Goal: Information Seeking & Learning: Check status

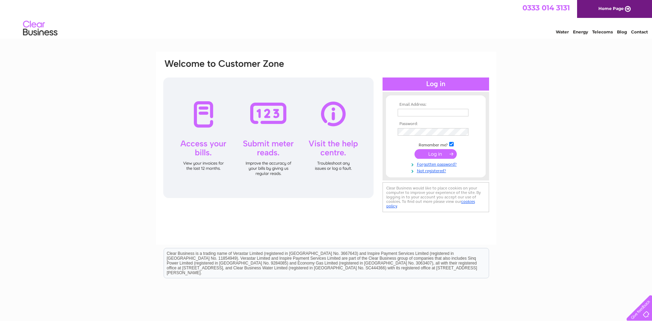
click at [411, 115] on input "text" at bounding box center [433, 113] width 71 height 8
type input "[EMAIL_ADDRESS][DOMAIN_NAME]"
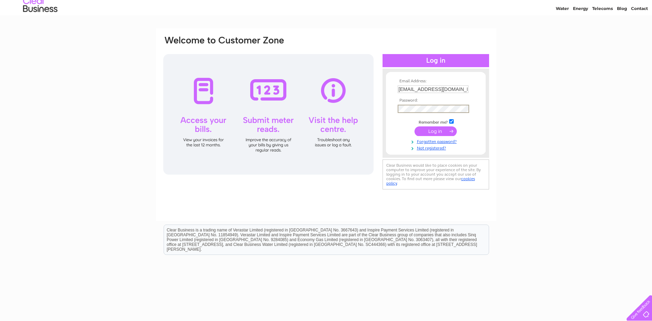
scroll to position [34, 0]
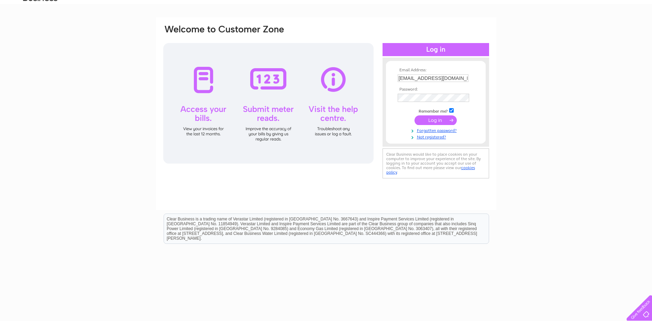
click at [429, 119] on input "submit" at bounding box center [436, 120] width 42 height 10
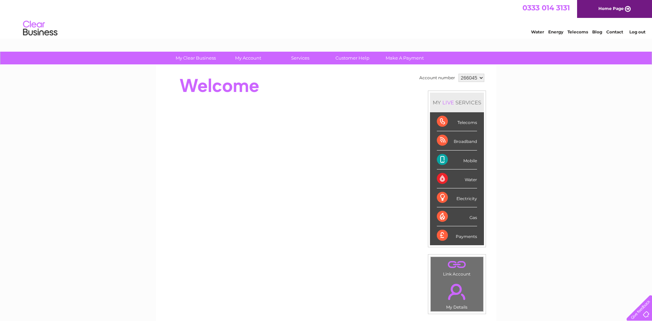
click at [441, 159] on div "Mobile" at bounding box center [457, 159] width 40 height 19
drag, startPoint x: 441, startPoint y: 159, endPoint x: 441, endPoint y: 139, distance: 20.3
click at [441, 139] on div "Broadband" at bounding box center [457, 140] width 40 height 19
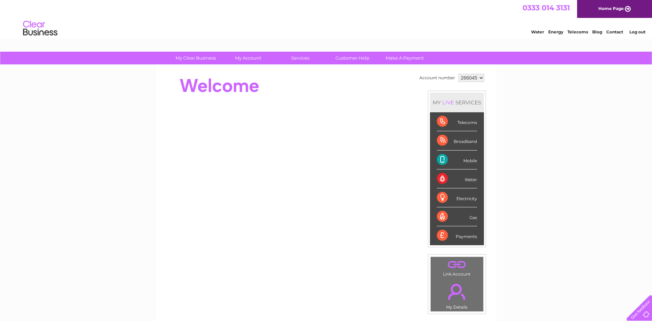
drag, startPoint x: 441, startPoint y: 139, endPoint x: 573, endPoint y: 158, distance: 134.2
click at [573, 158] on div "My Clear Business Login Details My Details My Preferences Link Account My Accou…" at bounding box center [326, 245] width 652 height 387
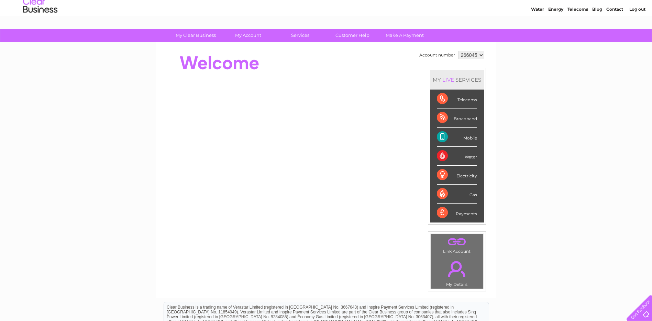
scroll to position [34, 0]
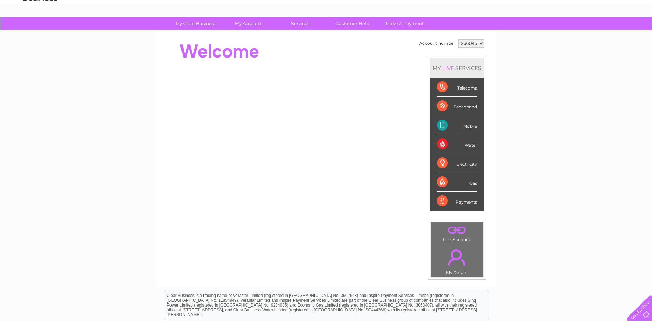
click at [443, 104] on div "Broadband" at bounding box center [457, 106] width 40 height 19
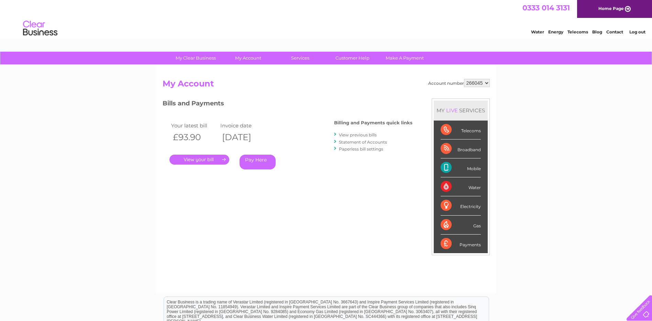
click at [578, 31] on link "Telecoms" at bounding box center [578, 31] width 21 height 5
click at [353, 58] on link "Customer Help" at bounding box center [352, 58] width 57 height 13
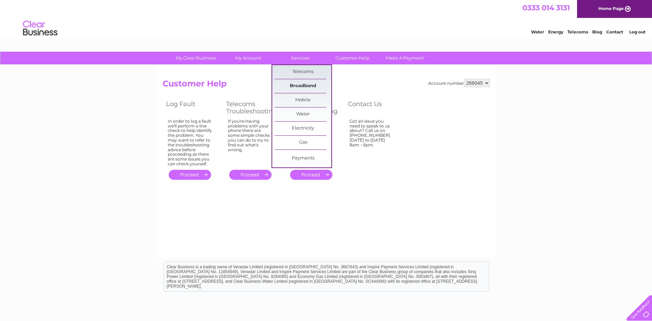
click at [313, 84] on link "Broadband" at bounding box center [303, 86] width 57 height 14
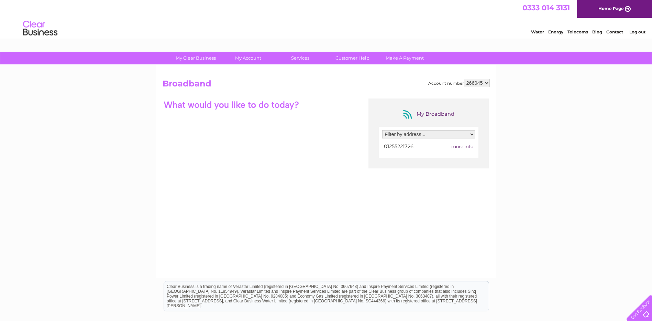
click at [473, 134] on select "Filter by address... 7 Third Avenue, Clacton-On-Sea, Essex, CO15 5AP" at bounding box center [428, 134] width 93 height 8
select select "928653"
click at [382, 130] on select "Filter by address... 7 Third Avenue, Clacton-On-Sea, Essex, CO15 5AP" at bounding box center [428, 134] width 93 height 8
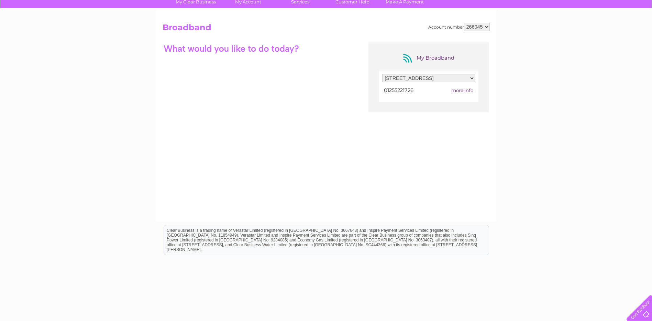
scroll to position [11, 0]
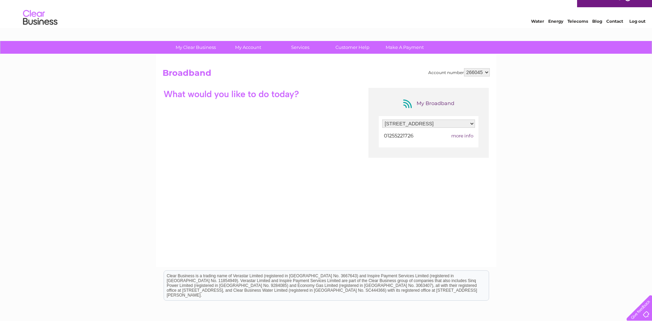
click at [201, 118] on div "My Broadband Filter by address... 7 Third Avenue, Clacton-On-Sea, Essex, CO15 5…" at bounding box center [326, 155] width 327 height 134
click at [459, 136] on span "more info" at bounding box center [463, 136] width 22 height 6
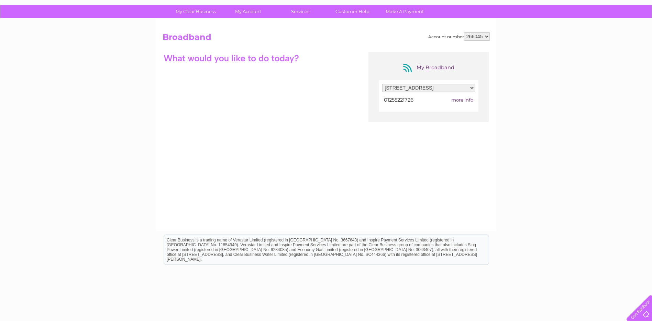
scroll to position [0, 0]
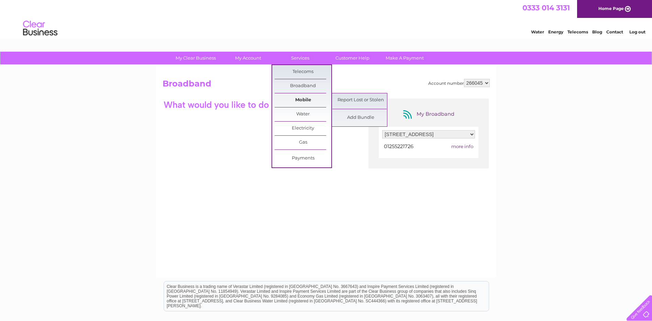
click at [299, 97] on link "Mobile" at bounding box center [303, 100] width 57 height 14
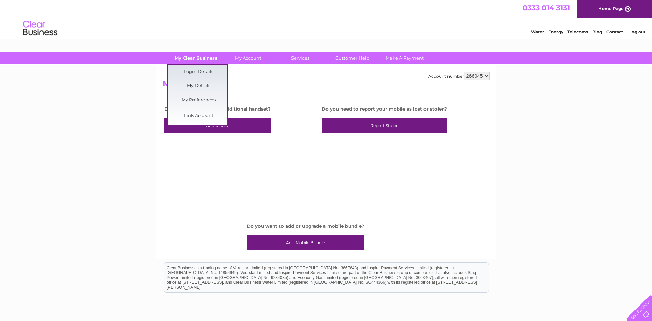
click at [189, 55] on link "My Clear Business" at bounding box center [195, 58] width 57 height 13
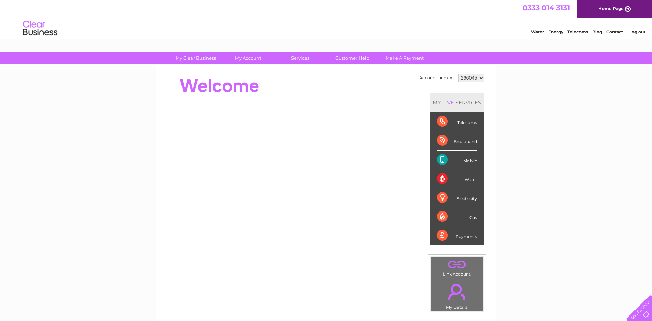
click at [467, 163] on div "Mobile" at bounding box center [457, 159] width 40 height 19
drag, startPoint x: 467, startPoint y: 163, endPoint x: 442, endPoint y: 156, distance: 26.2
click at [442, 156] on div "Mobile" at bounding box center [457, 159] width 40 height 19
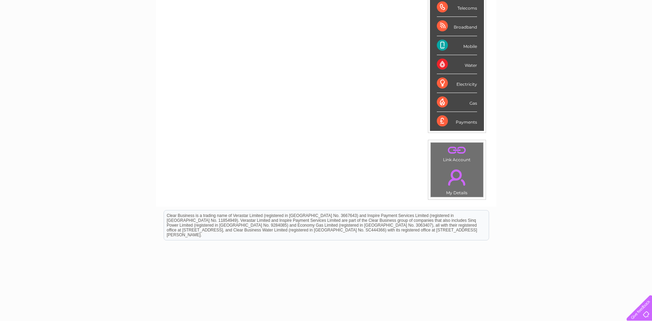
scroll to position [123, 0]
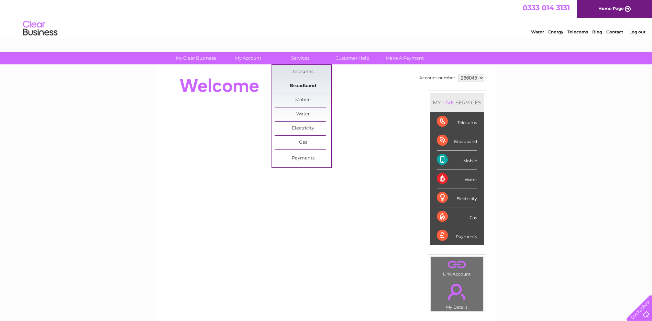
click at [309, 84] on link "Broadband" at bounding box center [303, 86] width 57 height 14
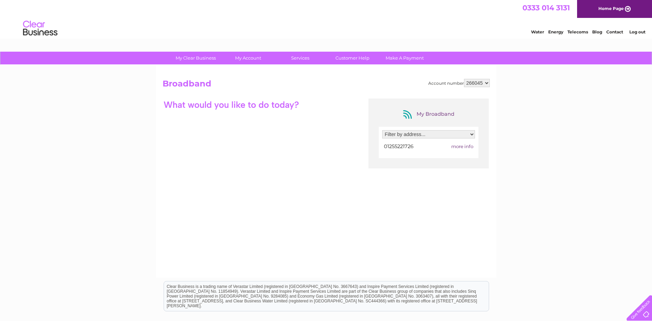
click at [473, 135] on select "Filter by address... [STREET_ADDRESS]" at bounding box center [428, 134] width 93 height 8
select select "928653"
click at [382, 130] on select "Filter by address... [STREET_ADDRESS]" at bounding box center [428, 134] width 93 height 8
click at [251, 115] on div "My Broadband Filter by address... [STREET_ADDRESS] 01255221726 more info" at bounding box center [326, 165] width 327 height 134
click at [616, 32] on link "Contact" at bounding box center [615, 31] width 17 height 5
